Goal: Task Accomplishment & Management: Manage account settings

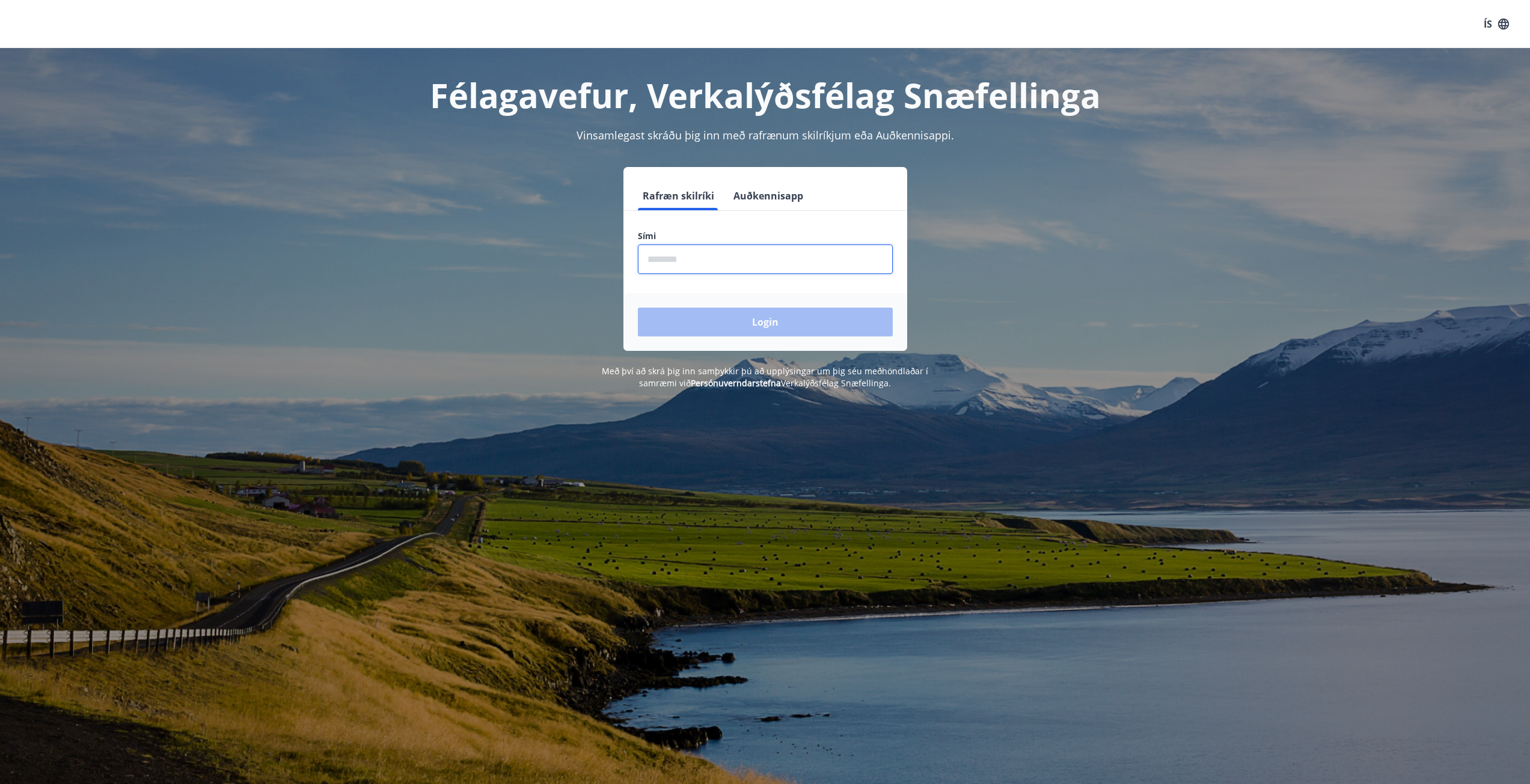
click at [690, 260] on input "phone" at bounding box center [765, 259] width 255 height 30
type input "********"
click at [731, 324] on button "Login" at bounding box center [765, 322] width 255 height 29
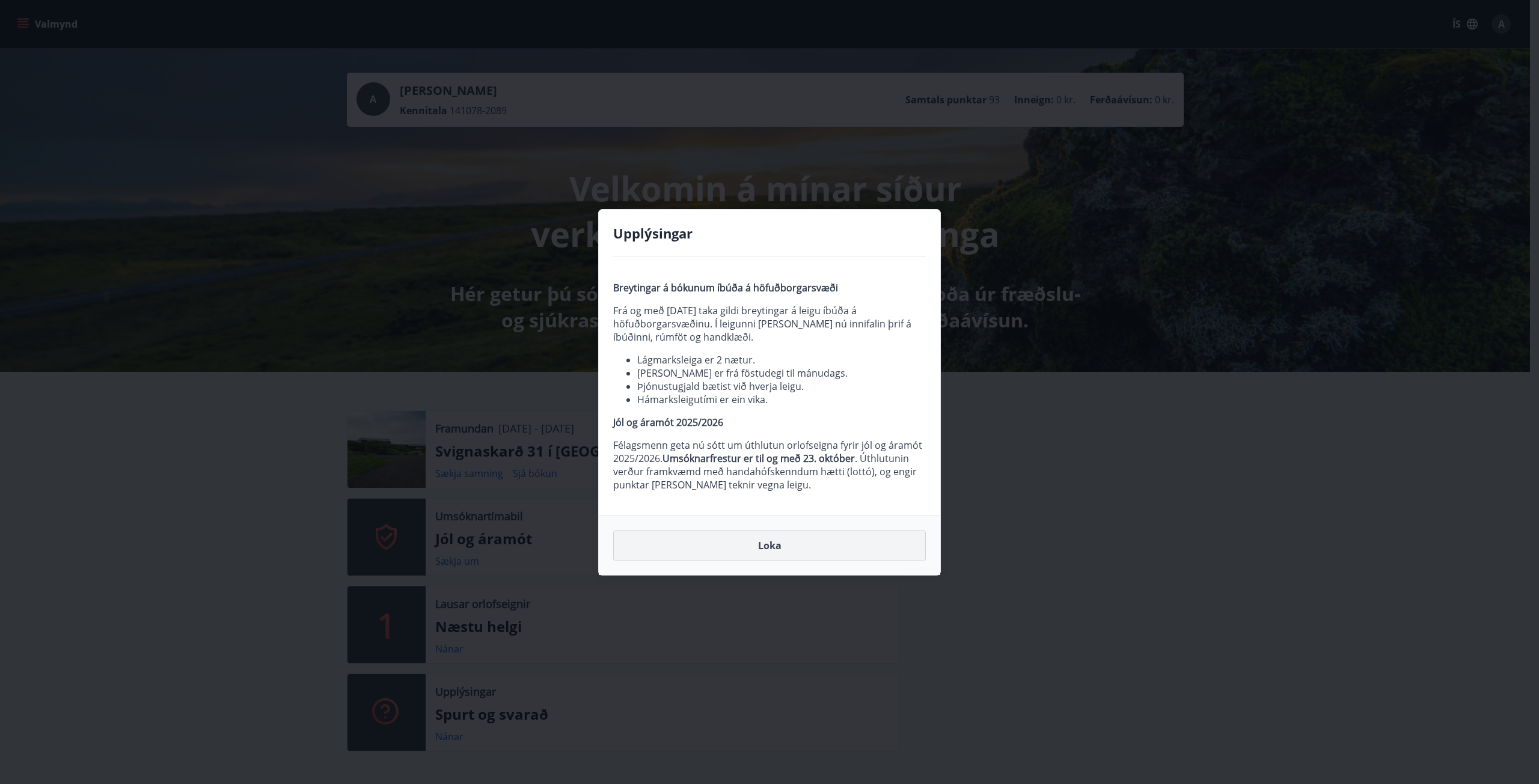
click at [762, 542] on button "Loka" at bounding box center [769, 546] width 313 height 30
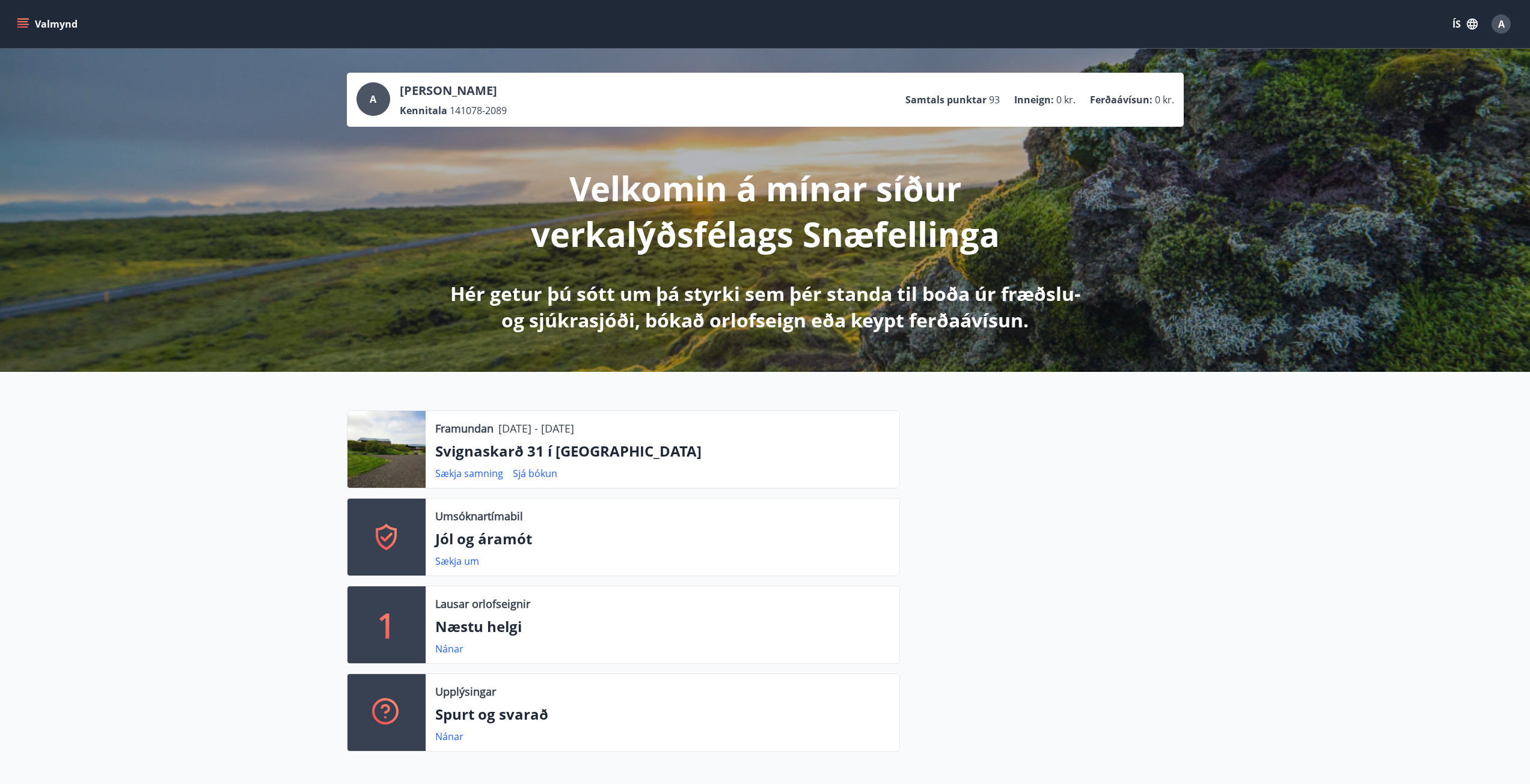
click at [22, 27] on icon "menu" at bounding box center [23, 27] width 11 height 2
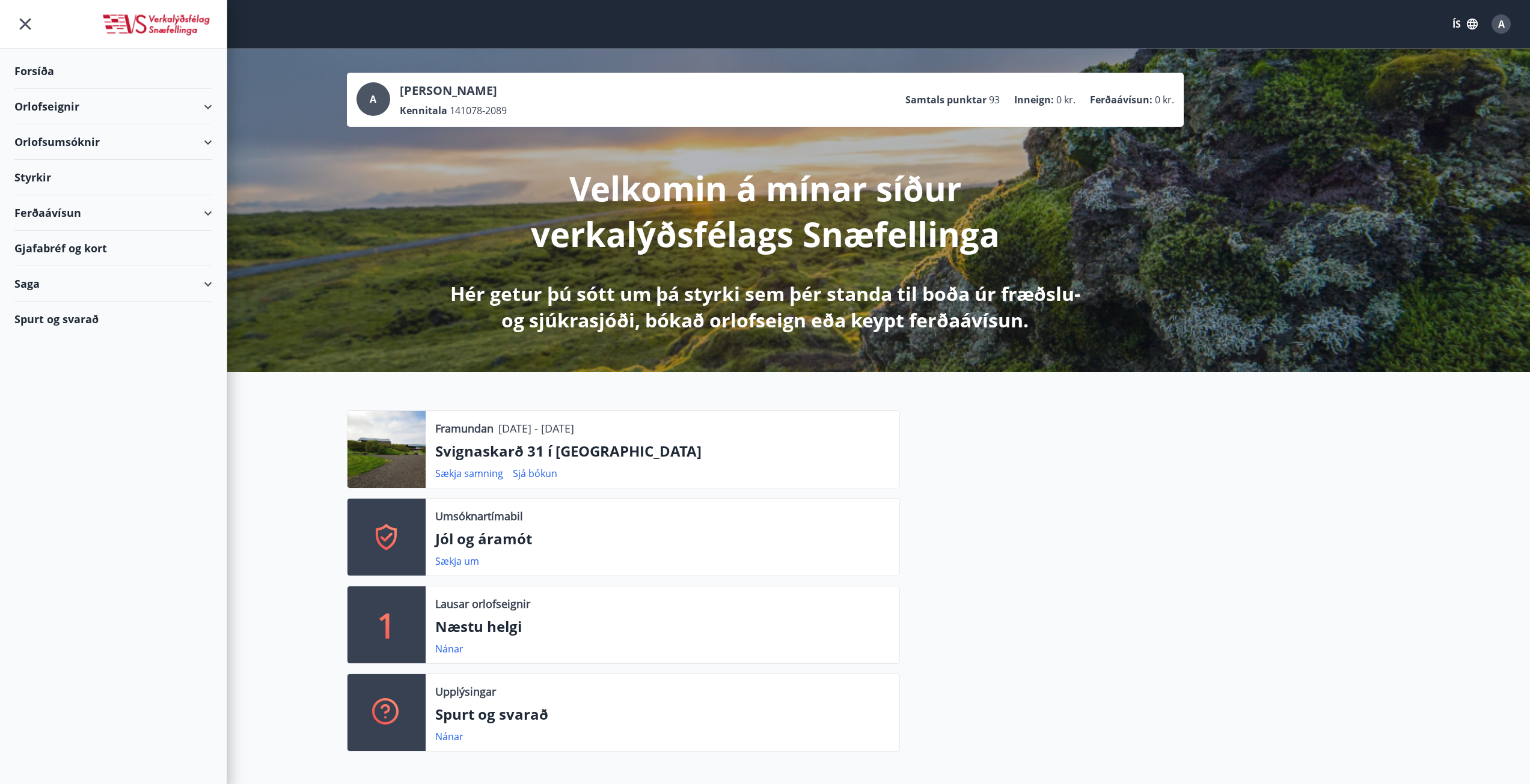
click at [76, 170] on div "Styrkir" at bounding box center [113, 177] width 198 height 36
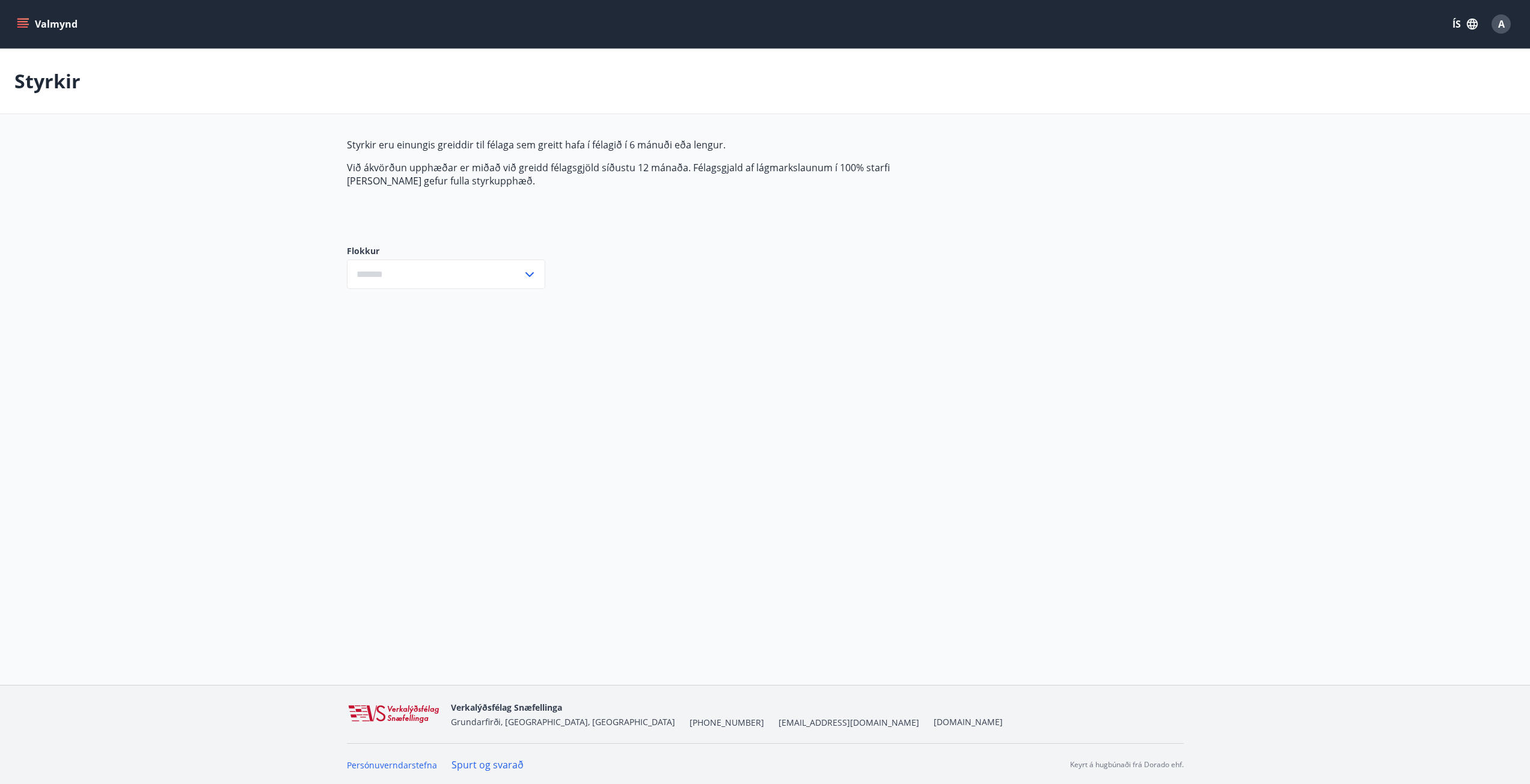
type input "***"
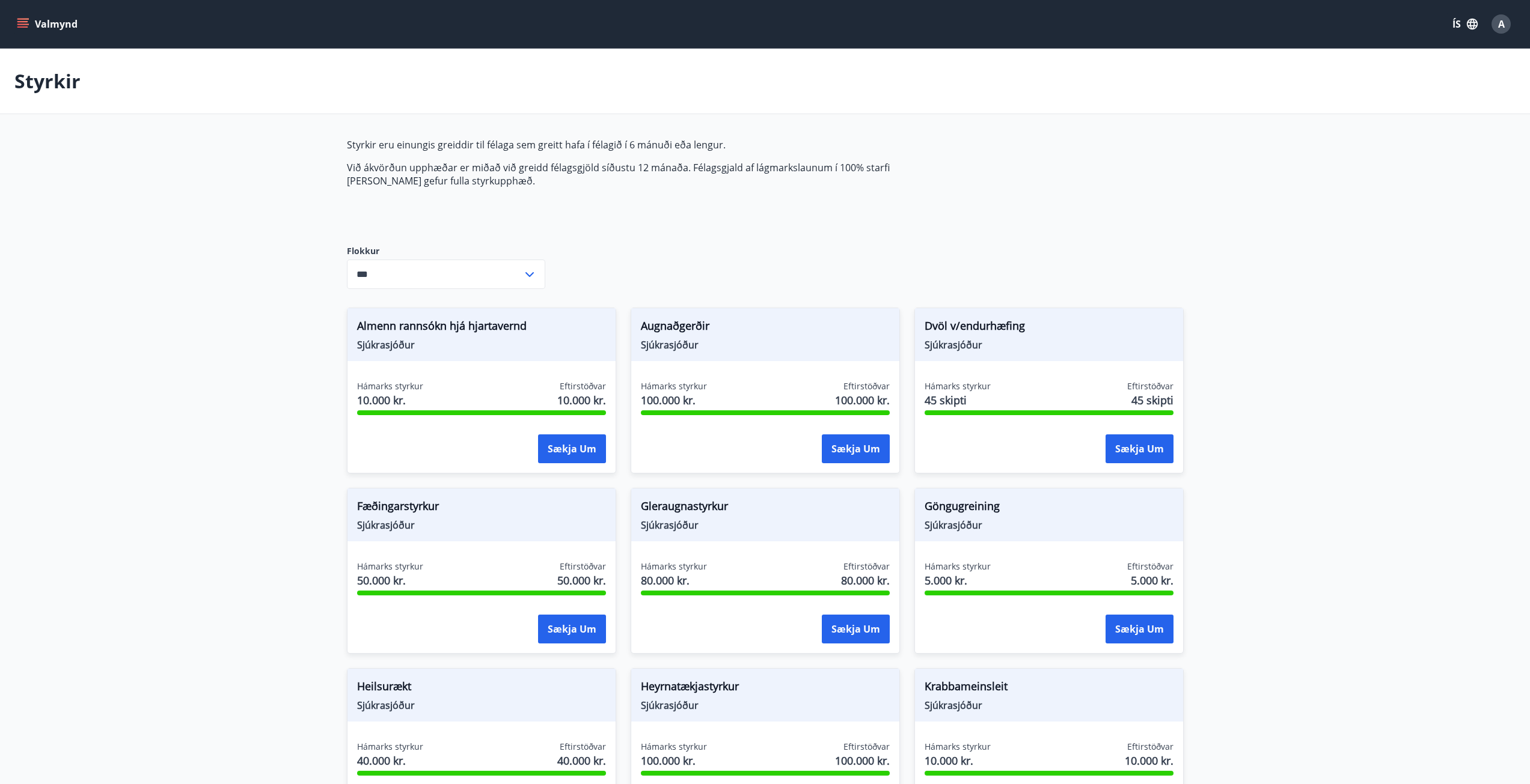
click at [24, 20] on icon "menu" at bounding box center [23, 24] width 12 height 12
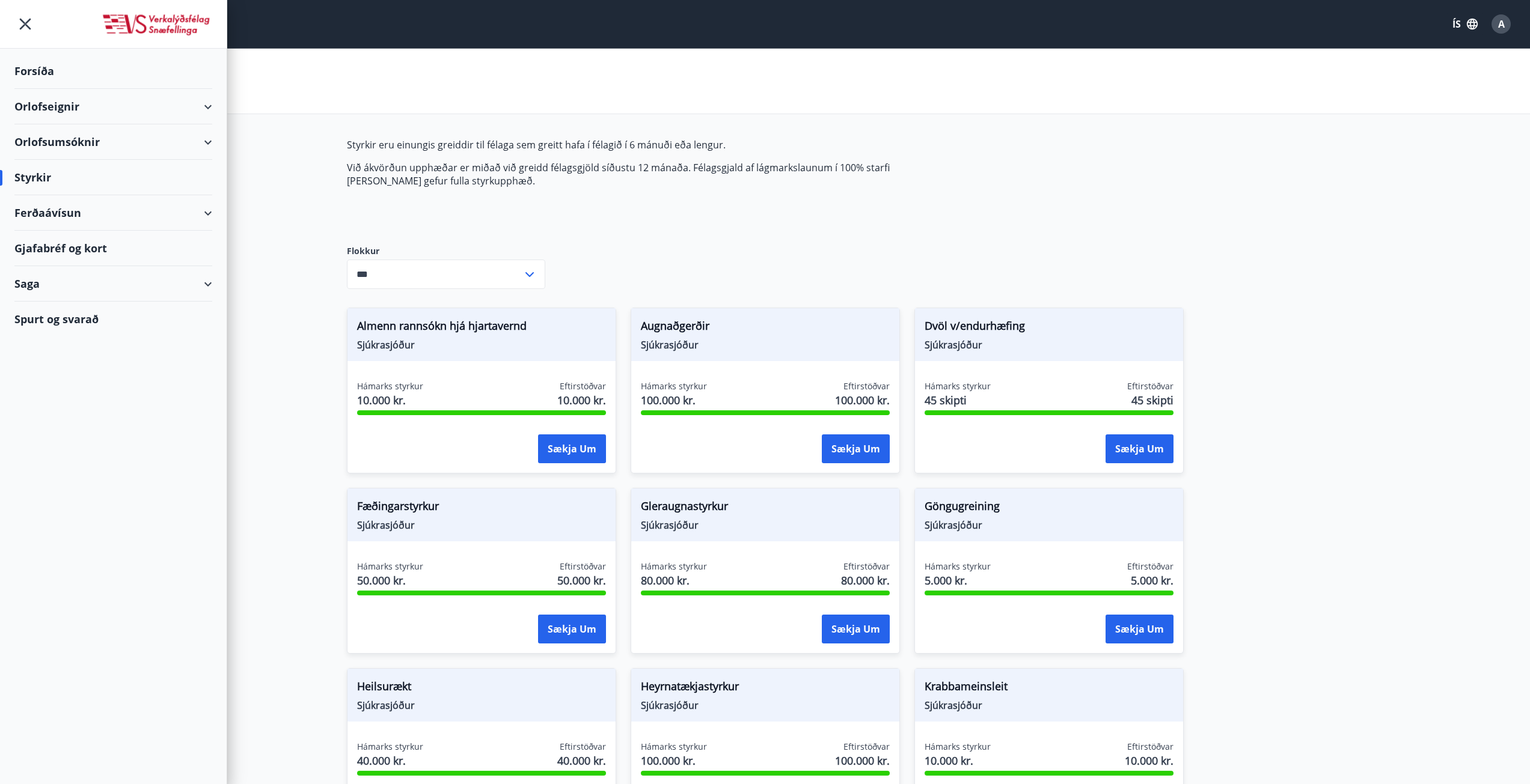
click at [89, 276] on div "Saga" at bounding box center [113, 283] width 198 height 36
click at [55, 411] on div "Inneign" at bounding box center [114, 415] width 179 height 25
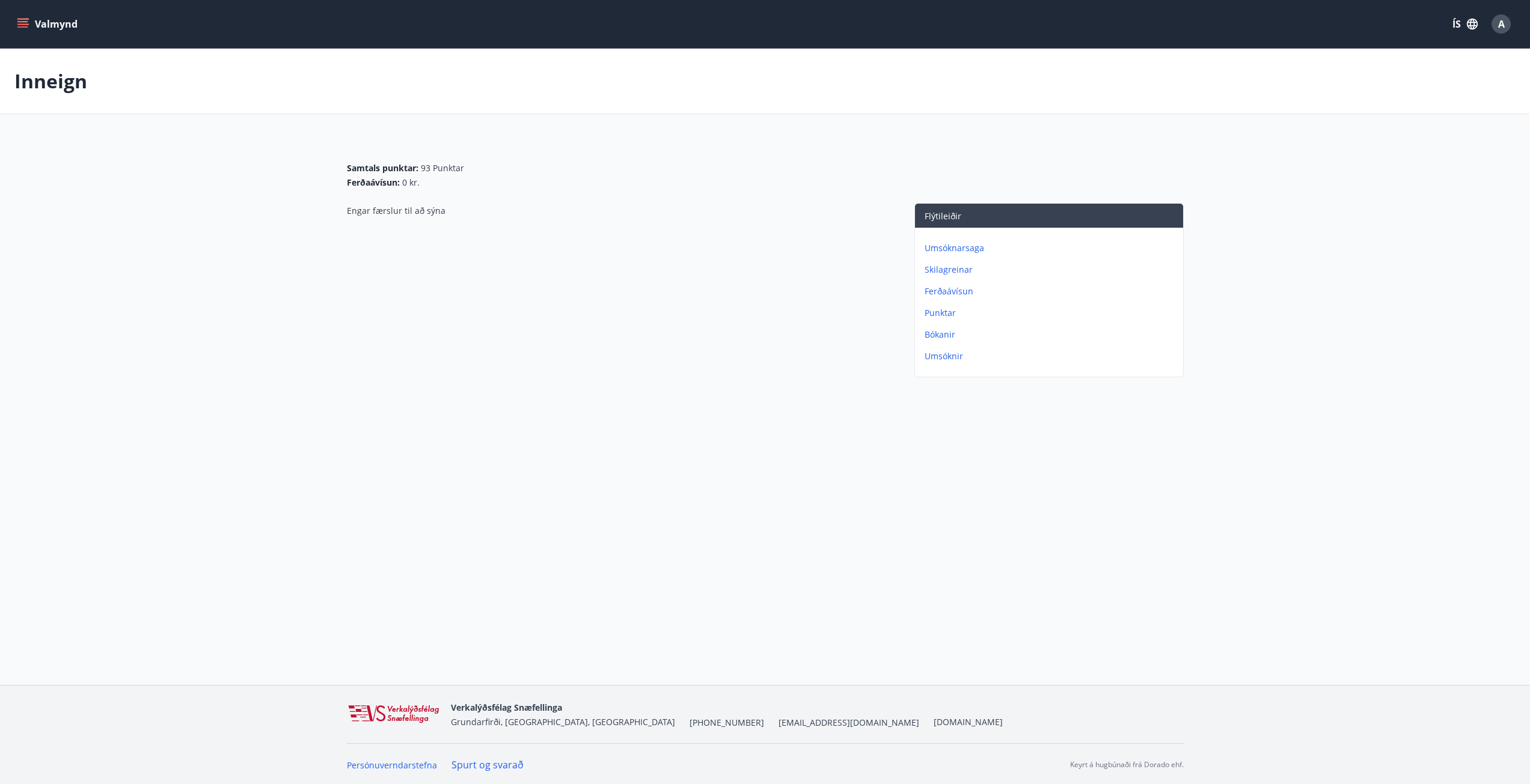
click at [942, 317] on p "Punktar" at bounding box center [1051, 313] width 254 height 12
click at [30, 17] on button "Valmynd" at bounding box center [48, 23] width 68 height 22
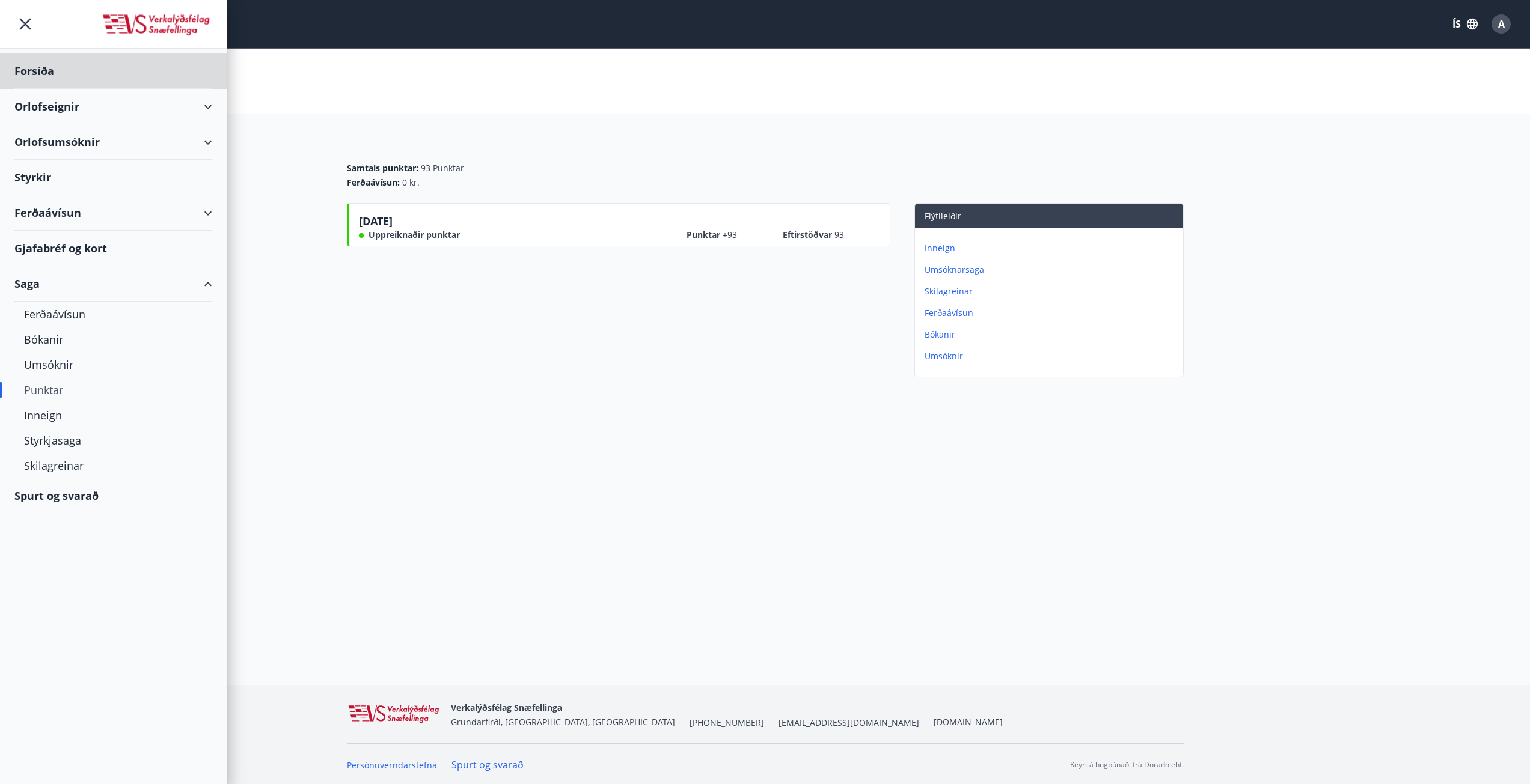
click at [41, 171] on div "Styrkir" at bounding box center [113, 177] width 198 height 36
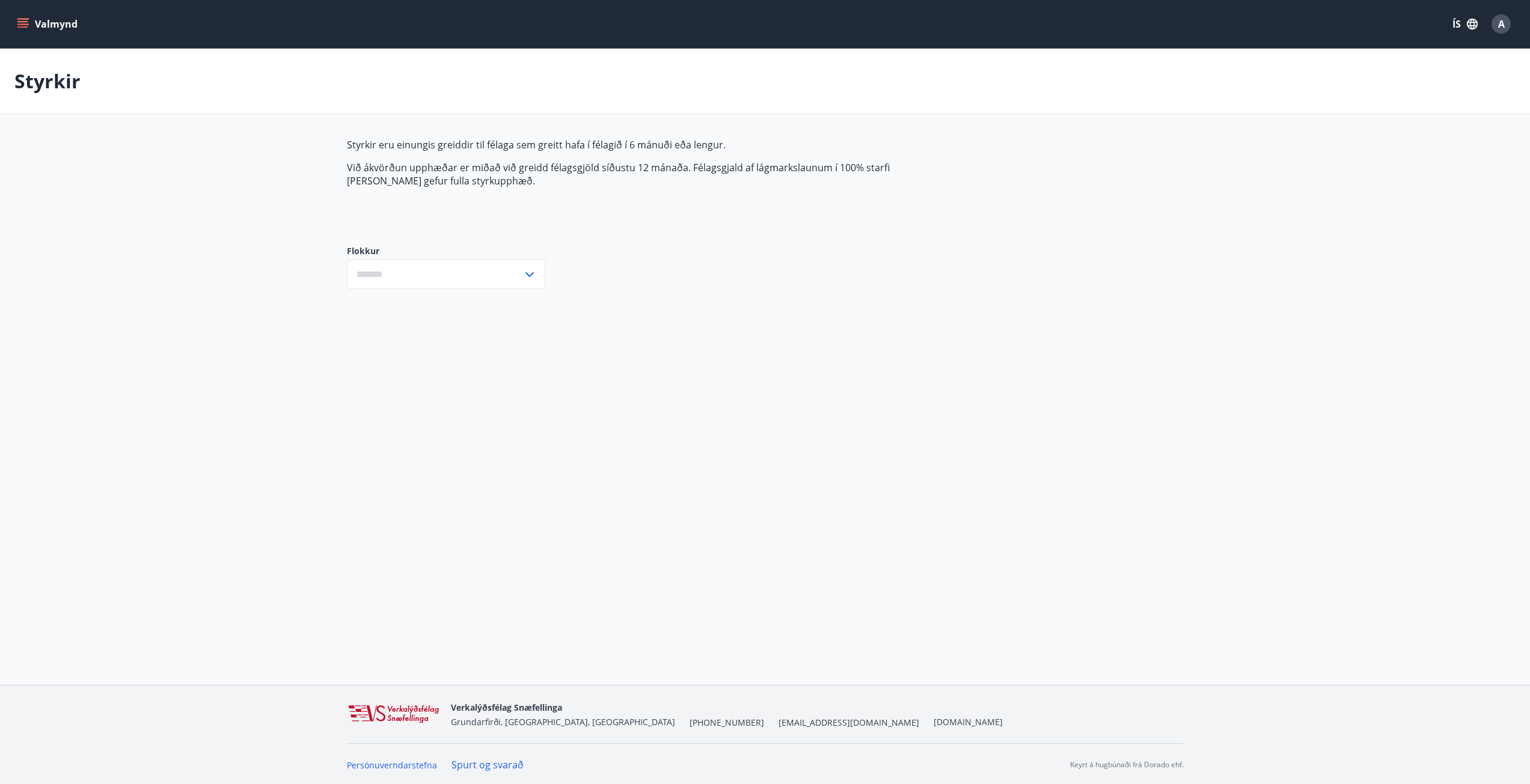
type input "***"
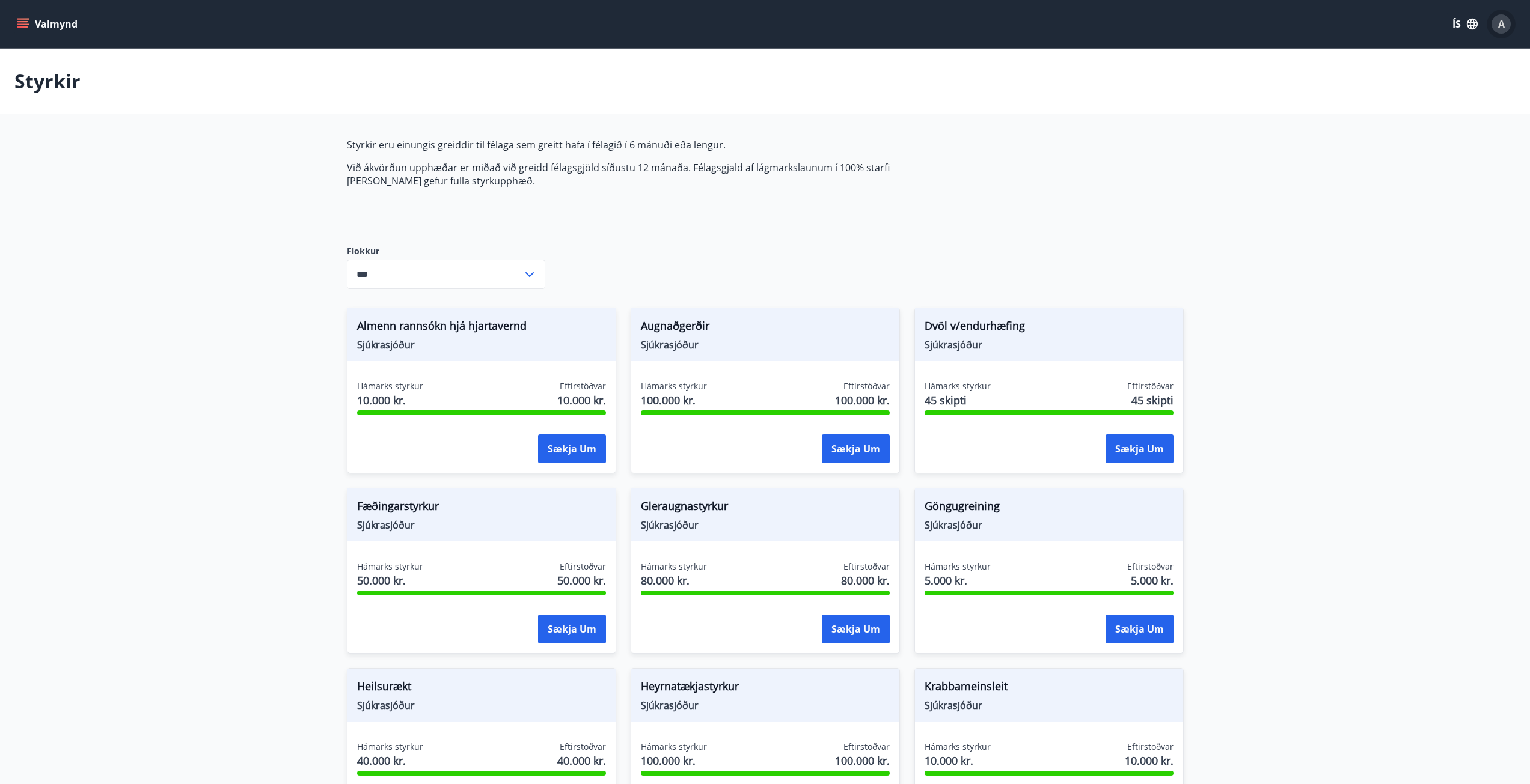
click at [1506, 26] on div "A" at bounding box center [1500, 23] width 19 height 19
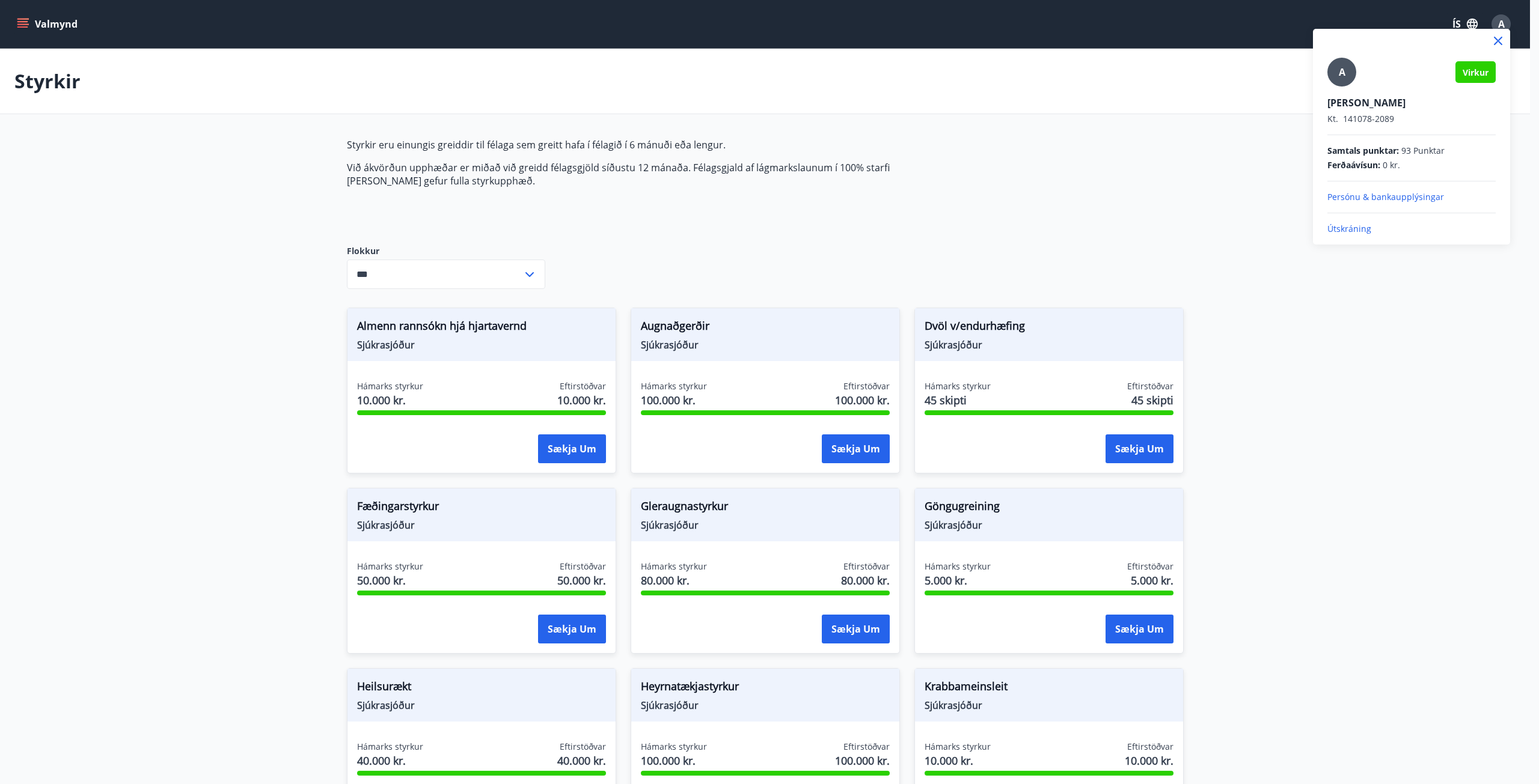
click at [1350, 226] on p "Útskráning" at bounding box center [1412, 229] width 168 height 12
